Goal: Navigation & Orientation: Go to known website

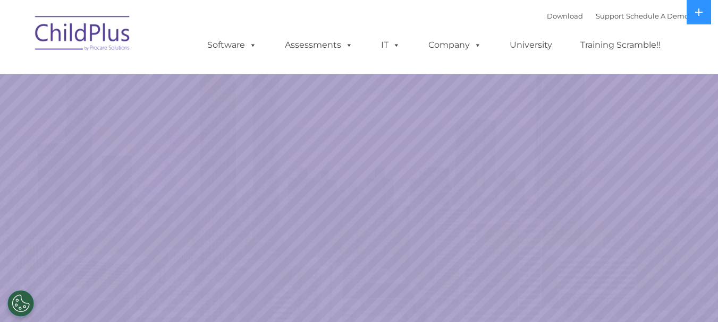
select select "MEDIUM"
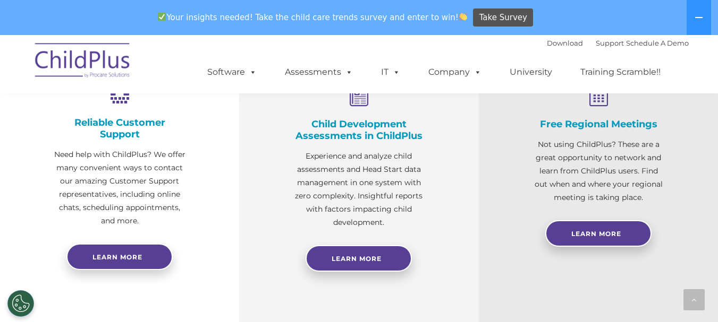
scroll to position [425, 0]
click at [76, 51] on img at bounding box center [83, 62] width 106 height 53
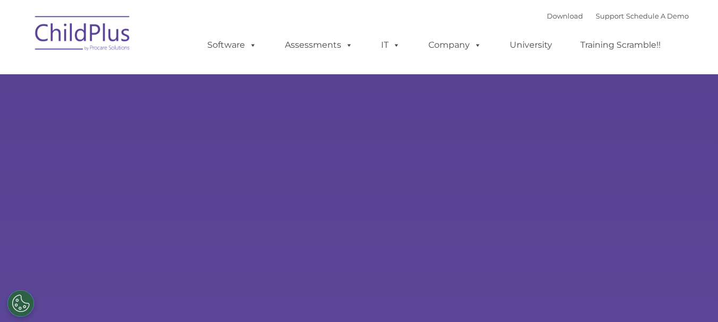
select select "MEDIUM"
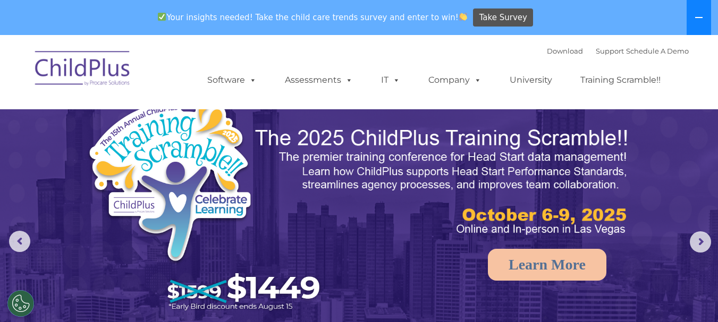
click at [699, 14] on icon at bounding box center [698, 17] width 8 height 8
